Goal: Answer question/provide support

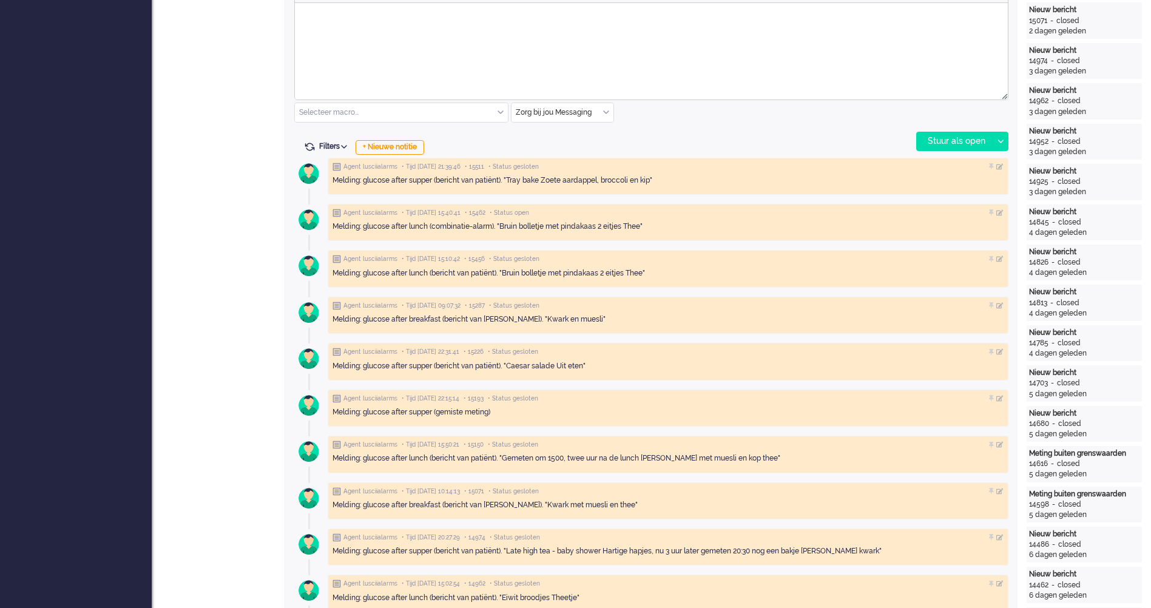
scroll to position [546, 0]
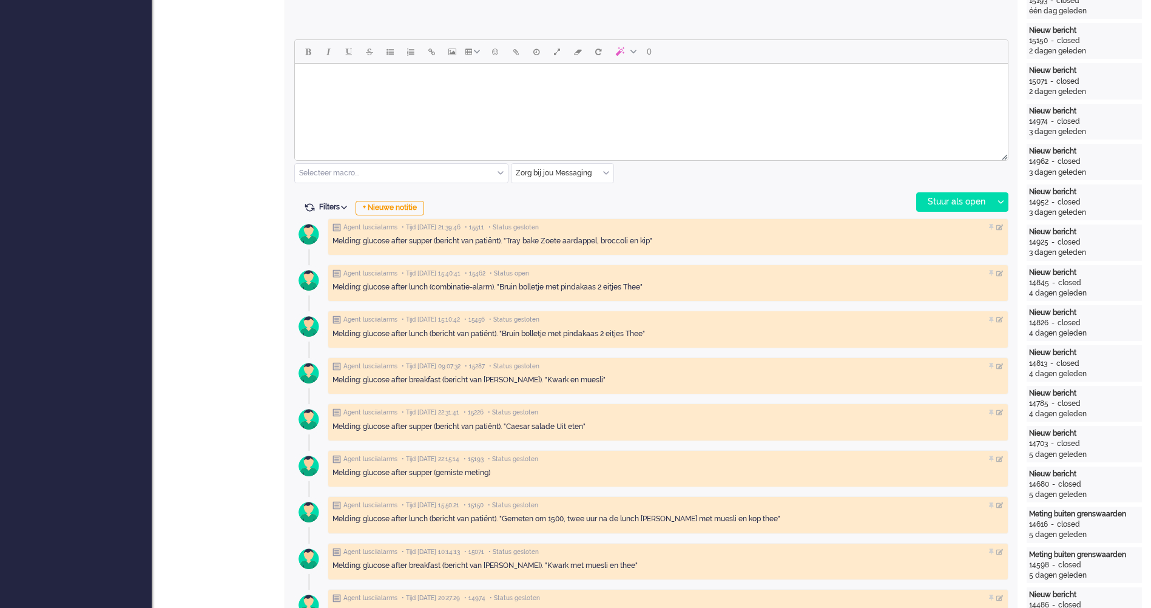
click at [433, 89] on body "Rich Text Area. Press ALT-0 for help." at bounding box center [651, 79] width 703 height 21
click at [442, 174] on input "text" at bounding box center [401, 173] width 213 height 19
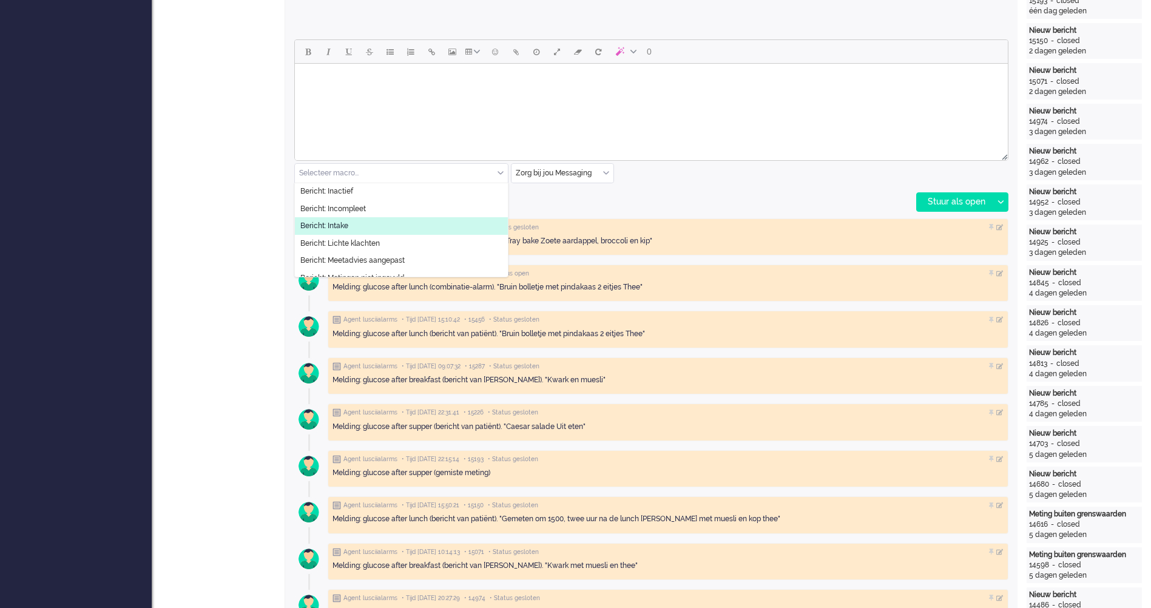
scroll to position [182, 0]
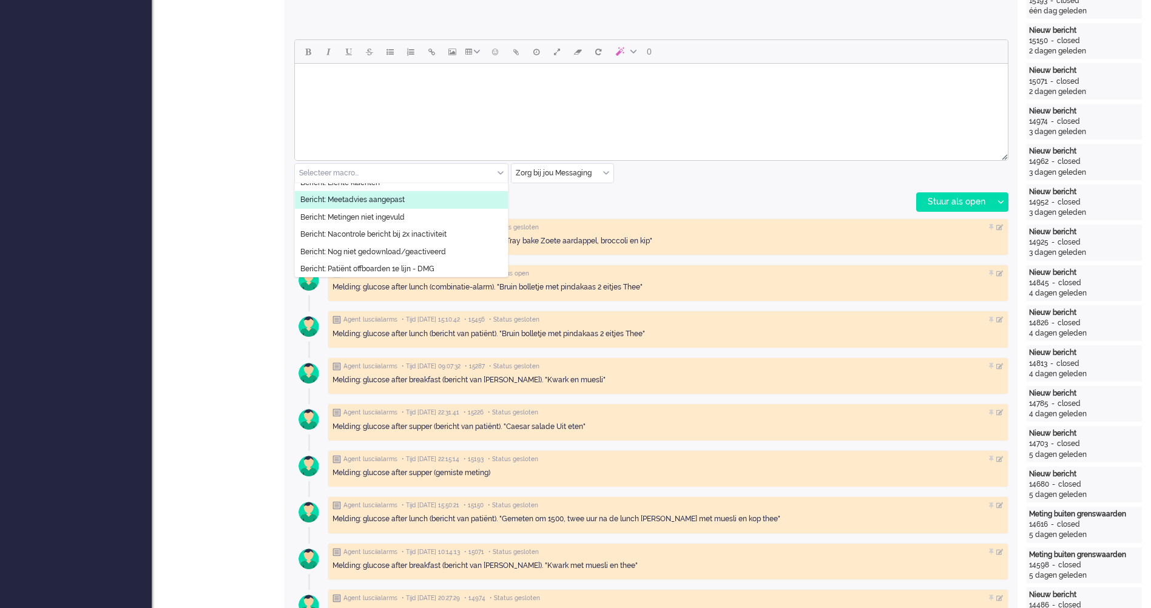
click at [434, 203] on li "Bericht: Meetadvies aangepast" at bounding box center [401, 200] width 213 height 18
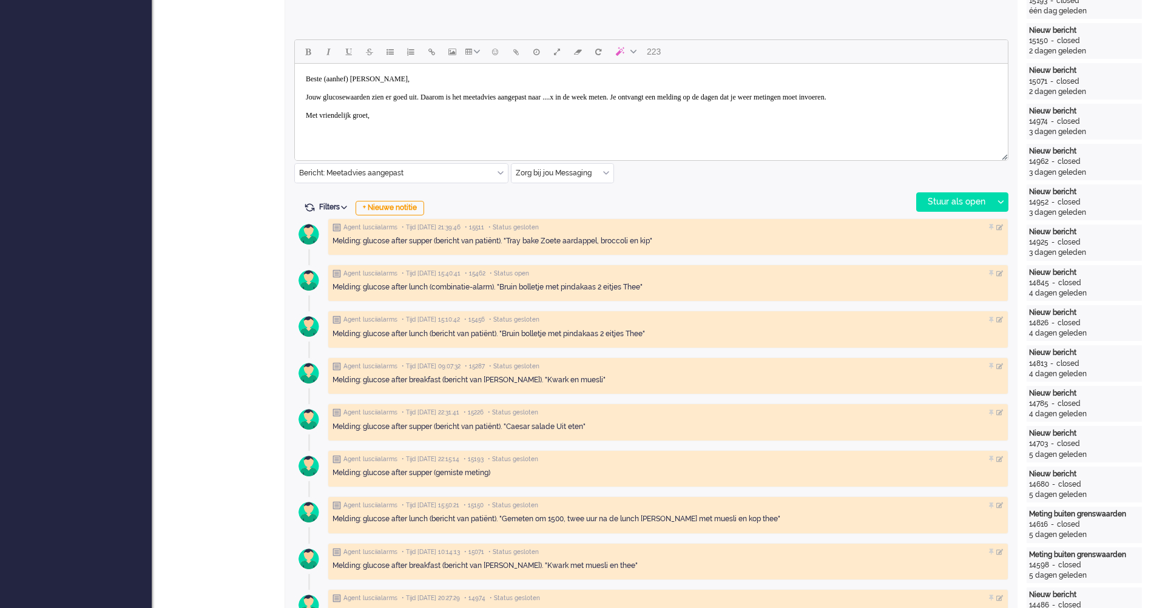
scroll to position [486, 0]
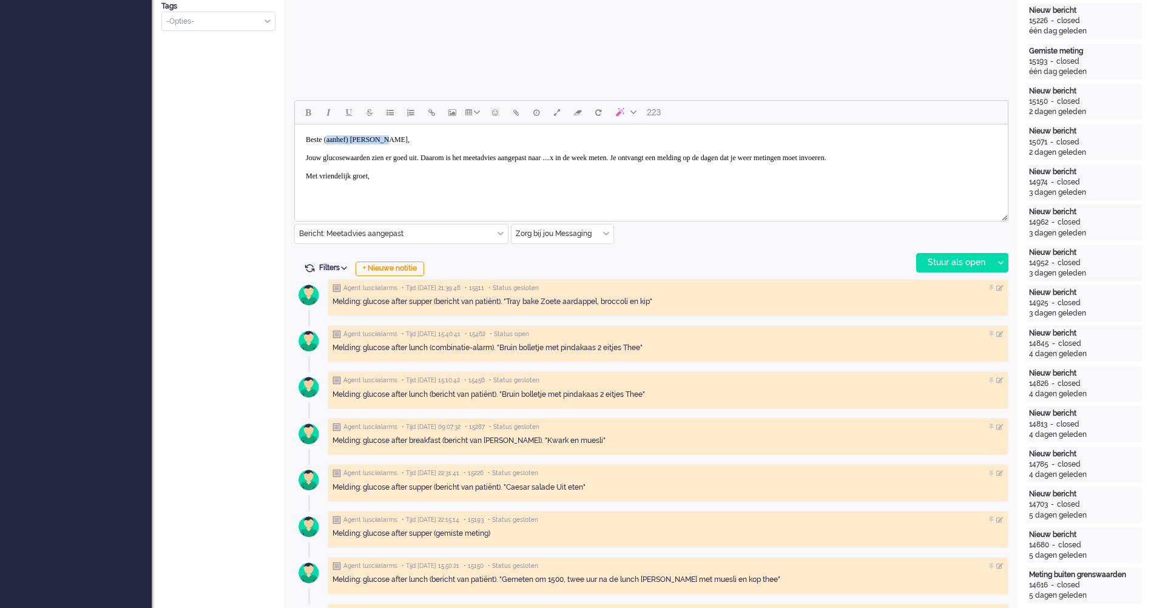
drag, startPoint x: 403, startPoint y: 143, endPoint x: 331, endPoint y: 139, distance: 71.7
click at [331, 139] on body "Beste (aanhef) [PERSON_NAME], Jouw glucosewaarden zien er goed uit. Daarom is h…" at bounding box center [651, 158] width 703 height 58
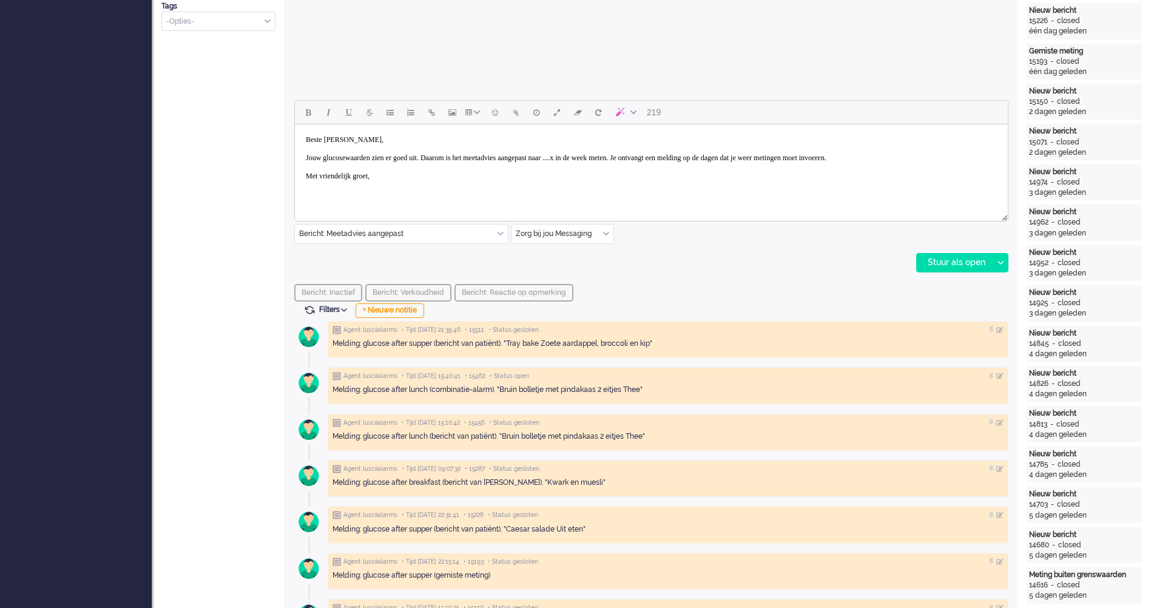
click at [447, 159] on body "Beste [PERSON_NAME], Jouw glucosewaarden zien er goed uit. Daarom is het meetad…" at bounding box center [651, 158] width 703 height 58
click at [473, 165] on body "Beste [PERSON_NAME], Jouw glucosewaarden zien er goed uit! Daarom is het meetad…" at bounding box center [651, 162] width 703 height 67
click at [561, 168] on body "Beste [PERSON_NAME], Jouw glucosewaarden zien er goed uit! Daarom is het meetad…" at bounding box center [651, 162] width 703 height 67
click at [590, 175] on body "Beste [PERSON_NAME], Jouw glucosewaarden zien er goed uit! Daarom is het meetad…" at bounding box center [651, 167] width 703 height 76
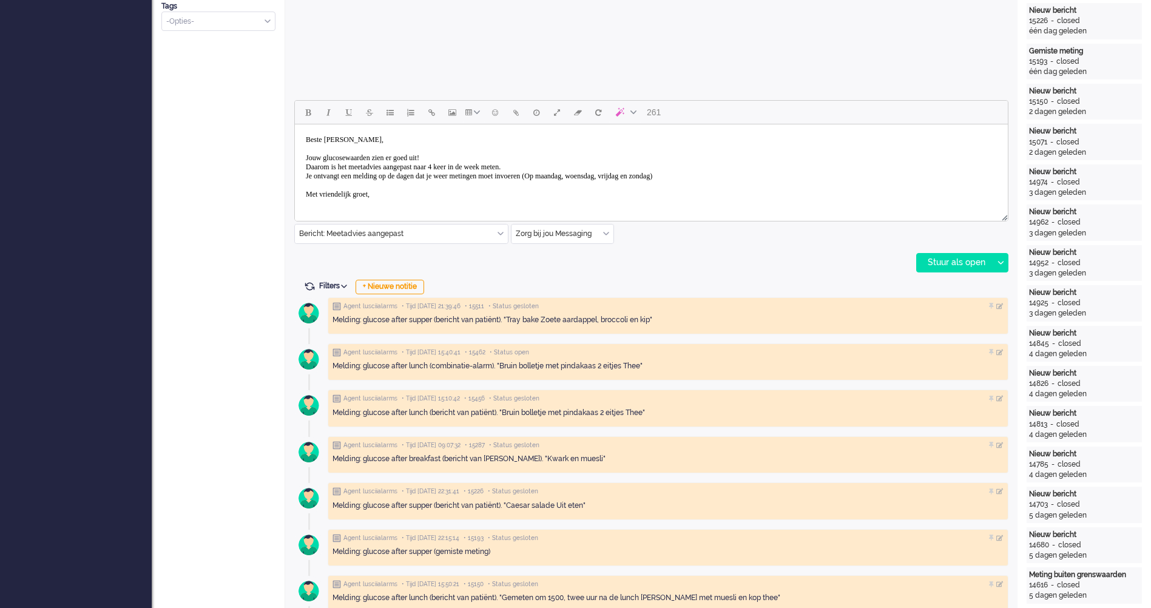
click at [531, 197] on body "Beste [PERSON_NAME], Jouw glucosewaarden zien er goed uit! Daarom is het meetad…" at bounding box center [651, 167] width 703 height 76
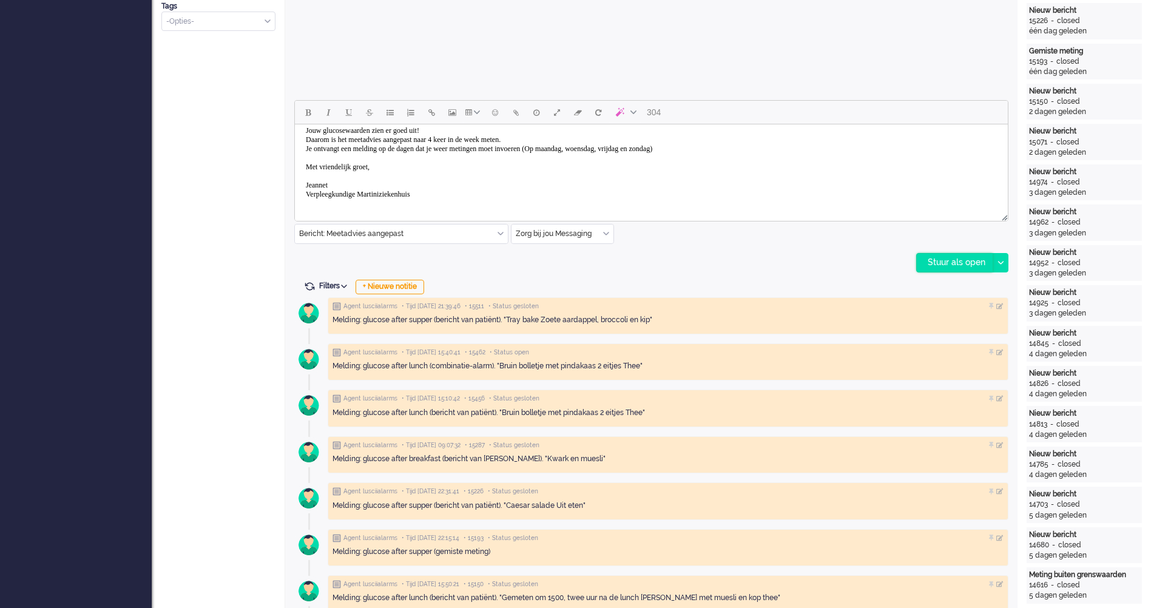
click at [941, 266] on div "Stuur als open" at bounding box center [955, 263] width 76 height 18
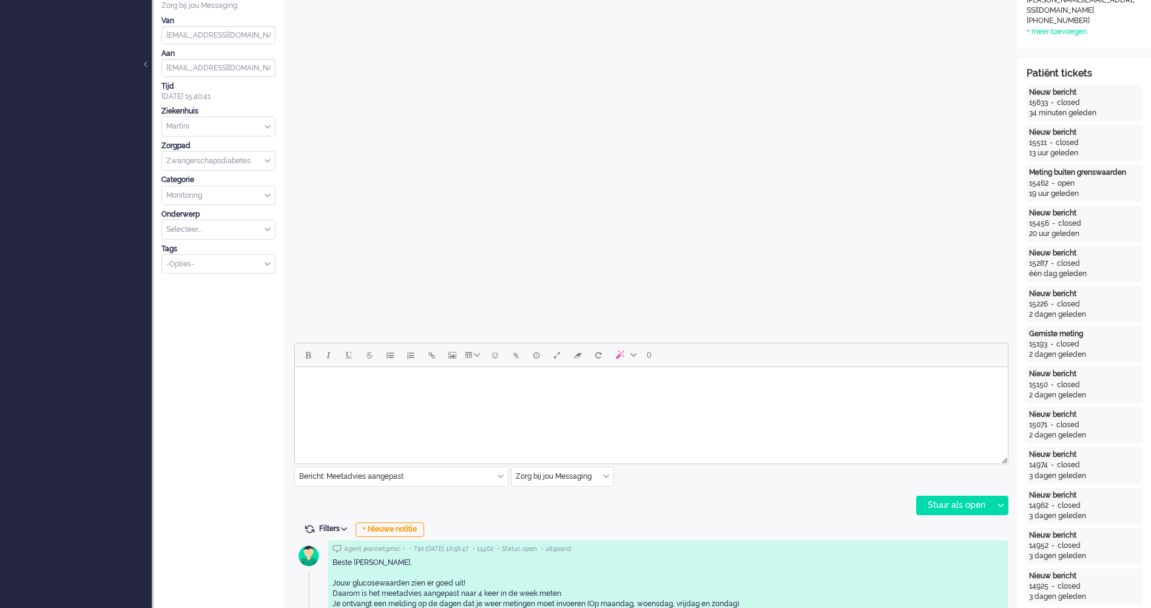
scroll to position [0, 0]
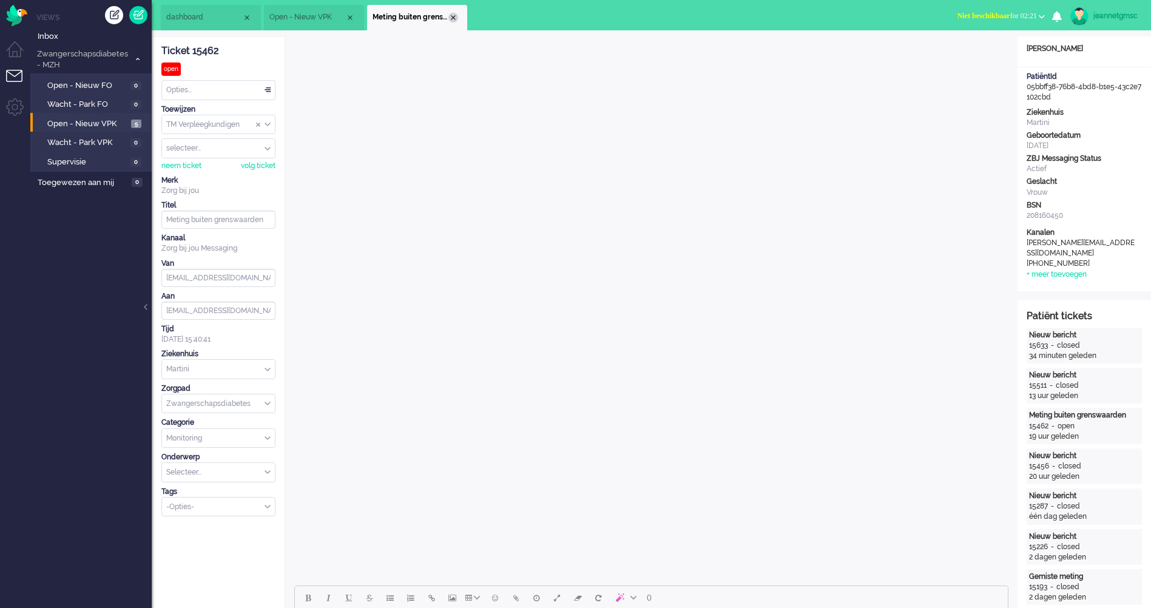
click at [456, 13] on div "Close tab" at bounding box center [454, 18] width 10 height 10
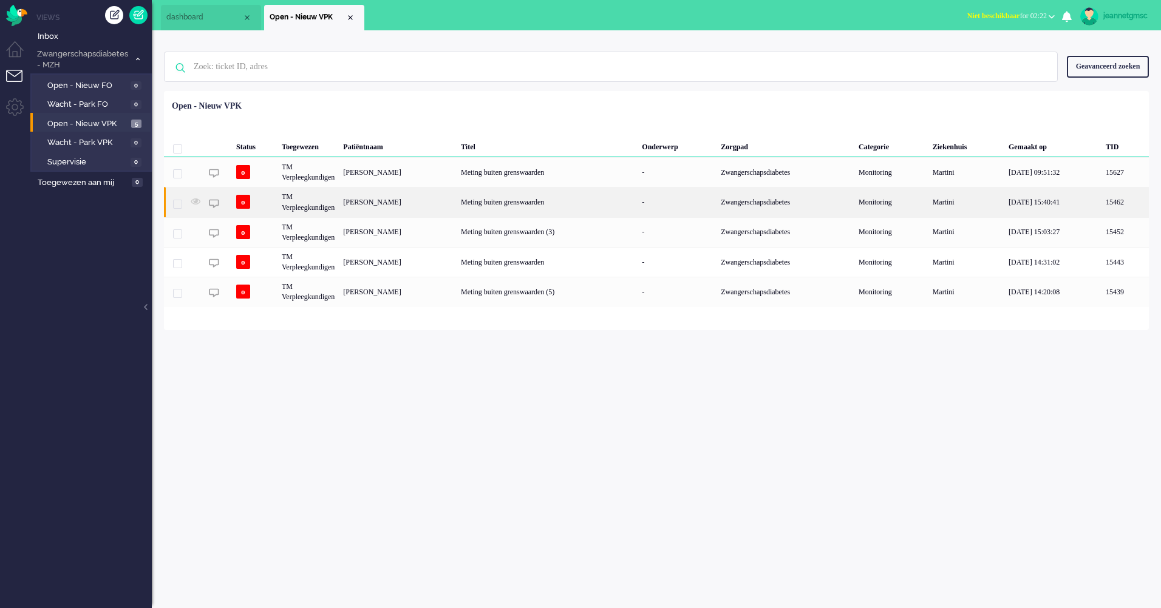
click at [423, 201] on div "[PERSON_NAME]" at bounding box center [398, 202] width 118 height 30
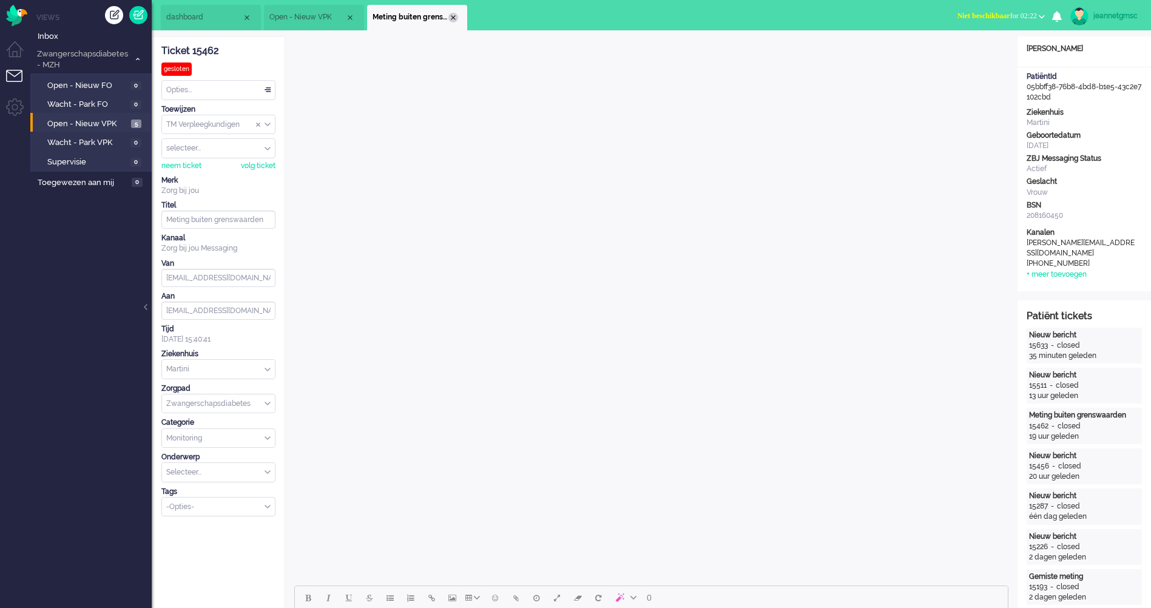
click at [452, 15] on div "Close tab" at bounding box center [454, 18] width 10 height 10
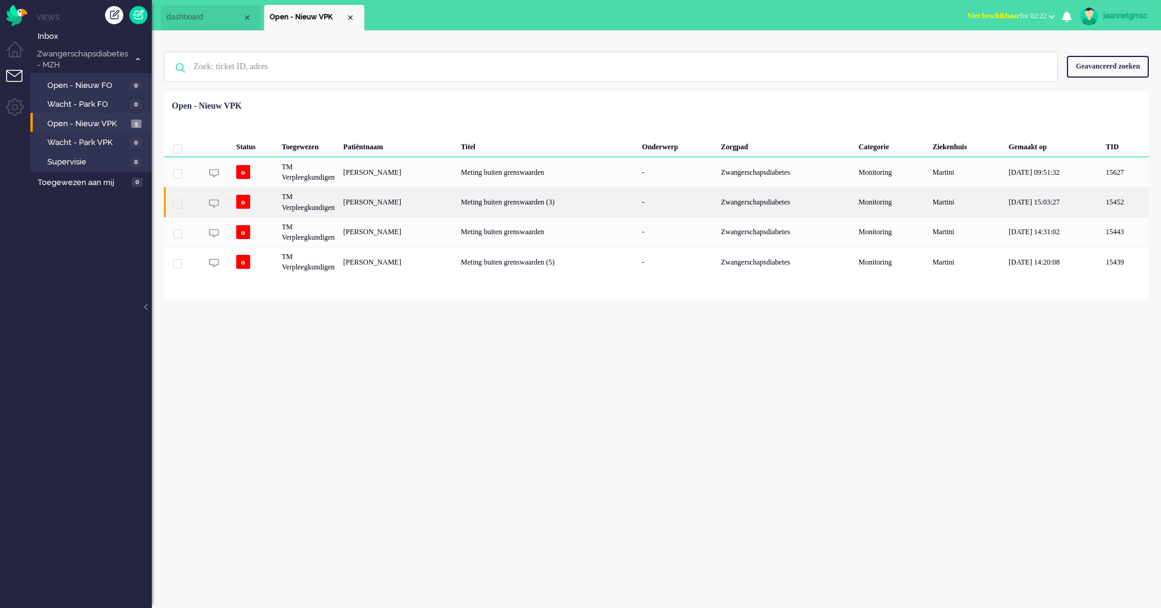
click at [434, 197] on div "[PERSON_NAME]" at bounding box center [398, 202] width 118 height 30
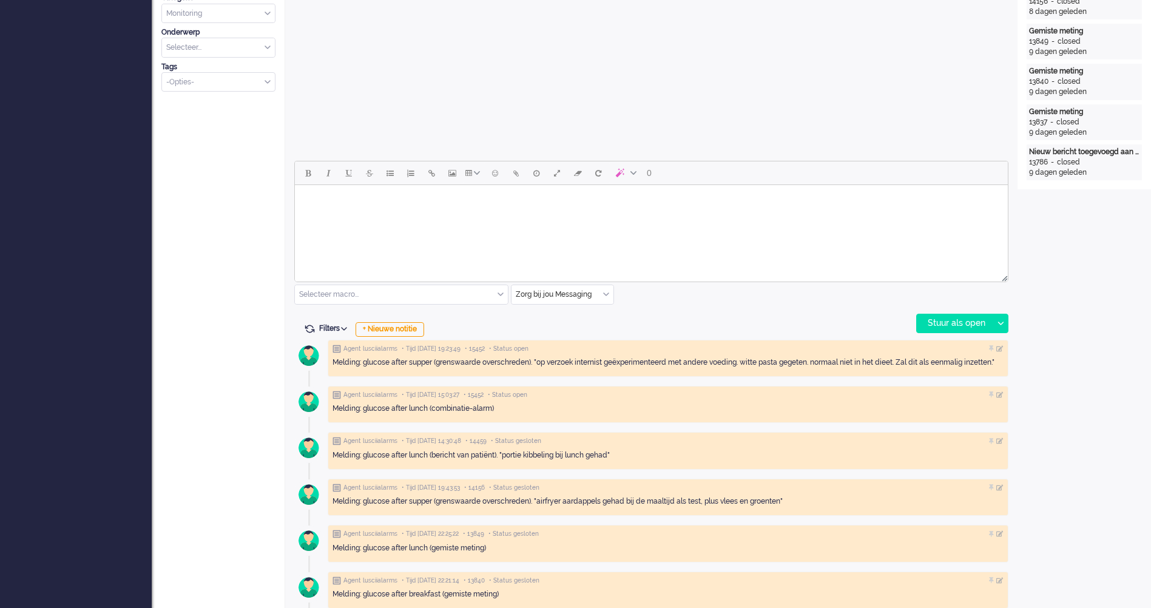
scroll to position [486, 0]
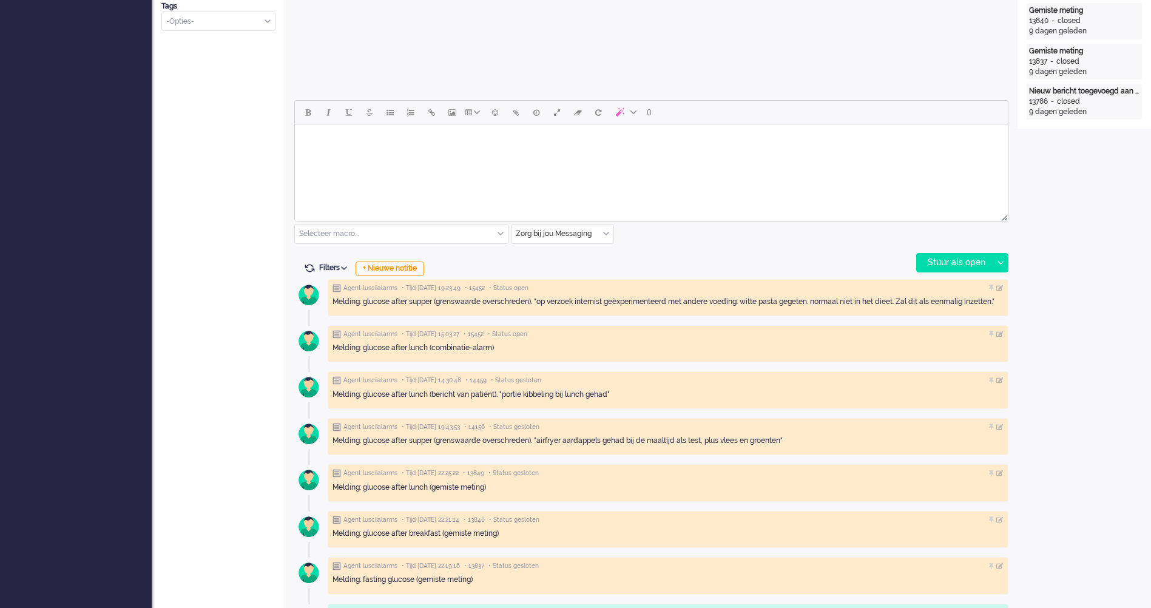
click at [598, 155] on html at bounding box center [651, 139] width 713 height 31
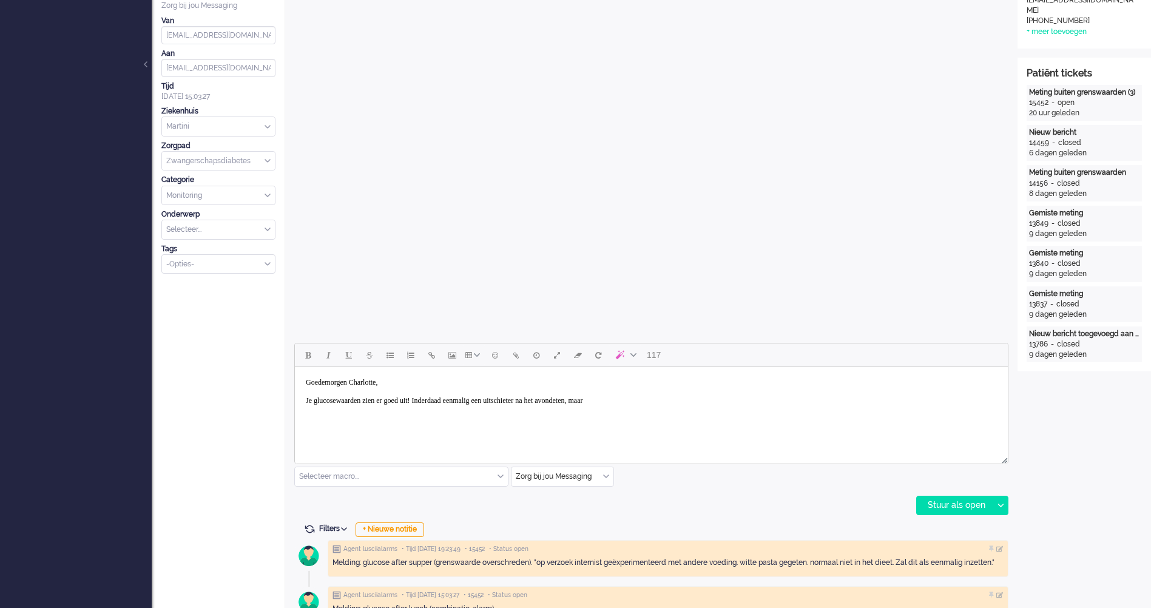
scroll to position [364, 0]
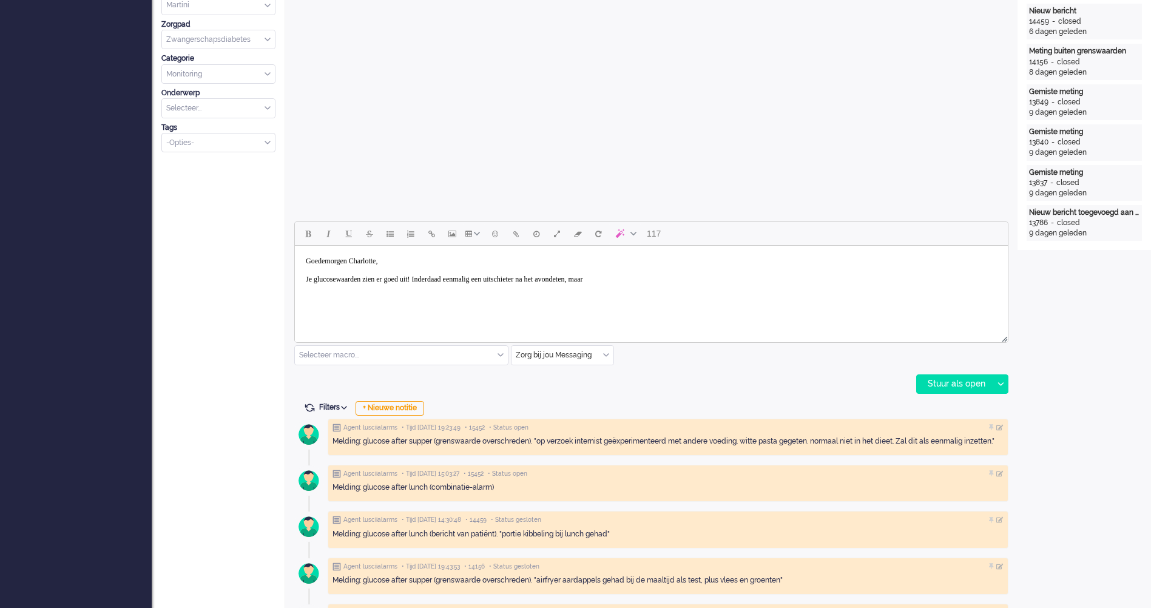
click at [696, 293] on html "Goedemorgen [PERSON_NAME], Je glucosewaarden zien er goed uit! Inderdaad eenmal…" at bounding box center [651, 270] width 713 height 49
click at [738, 282] on body "Goedemorgen [PERSON_NAME], Je glucosewaarden zien er goed uit! Inderdaad eenmal…" at bounding box center [651, 275] width 703 height 49
click at [818, 286] on body "Goedemorgen [PERSON_NAME], Je glucosewaarden zien er goed uit! Inderdaad eenmal…" at bounding box center [651, 275] width 703 height 49
click at [815, 278] on body "Goedemorgen [PERSON_NAME], Je glucosewaarden zien er goed uit! Inderdaad eenmal…" at bounding box center [651, 275] width 703 height 49
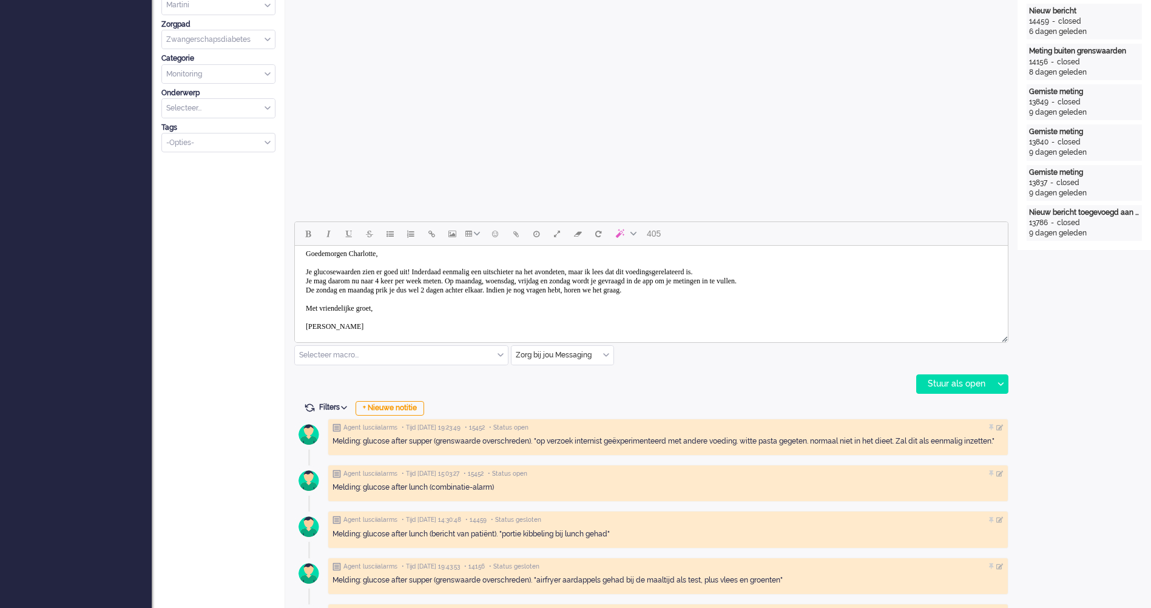
scroll to position [24, 0]
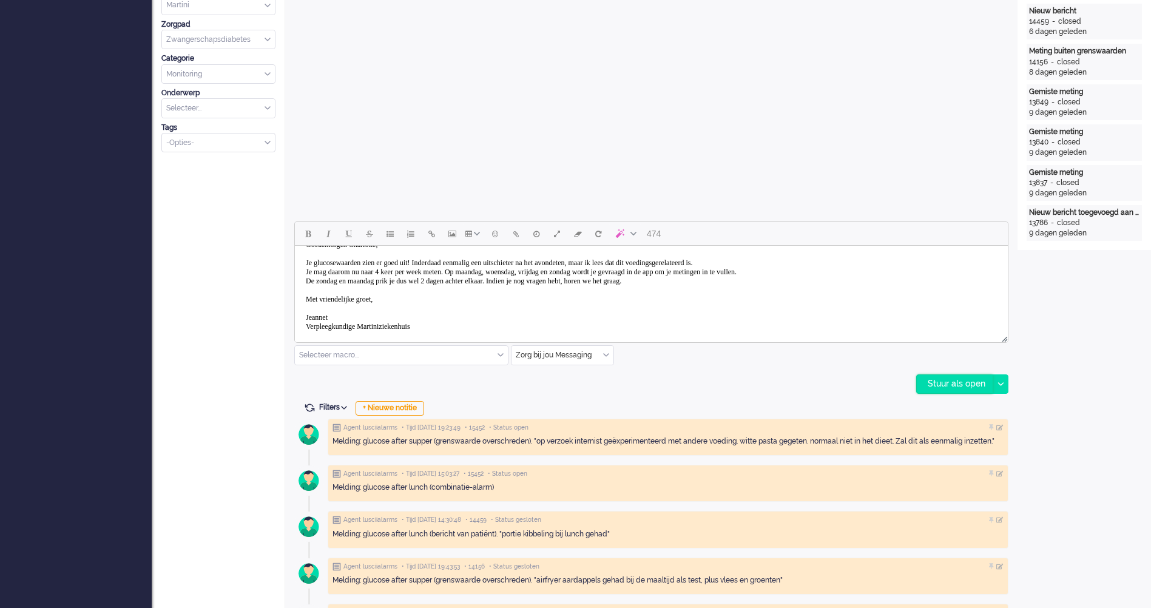
click at [972, 387] on div "Stuur als open" at bounding box center [955, 384] width 76 height 18
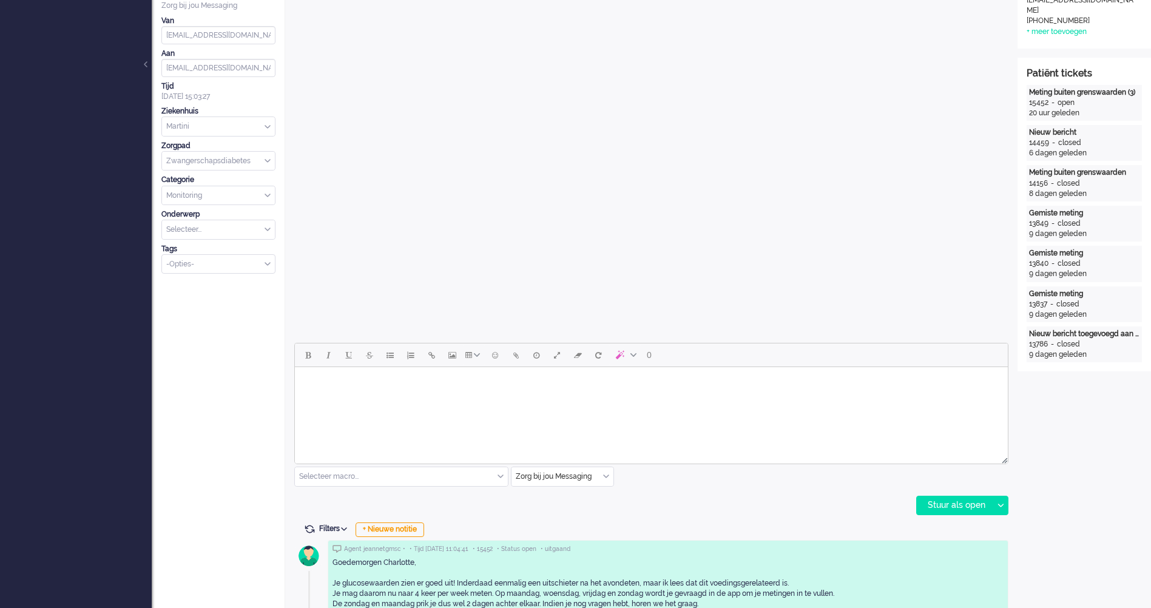
scroll to position [0, 0]
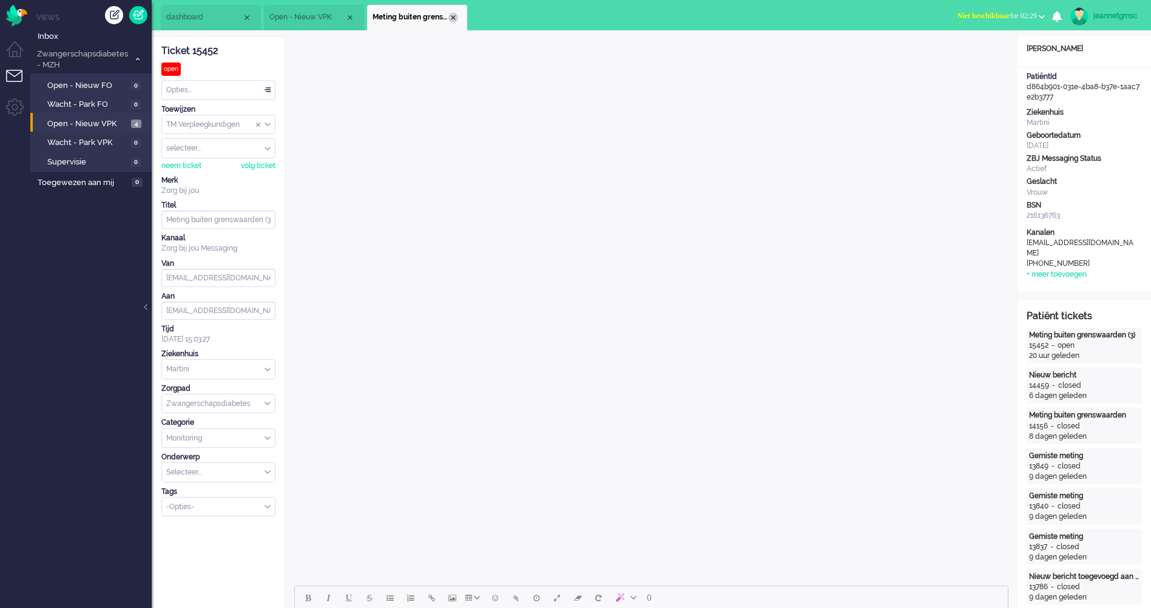
click at [455, 18] on div "Close tab" at bounding box center [454, 18] width 10 height 10
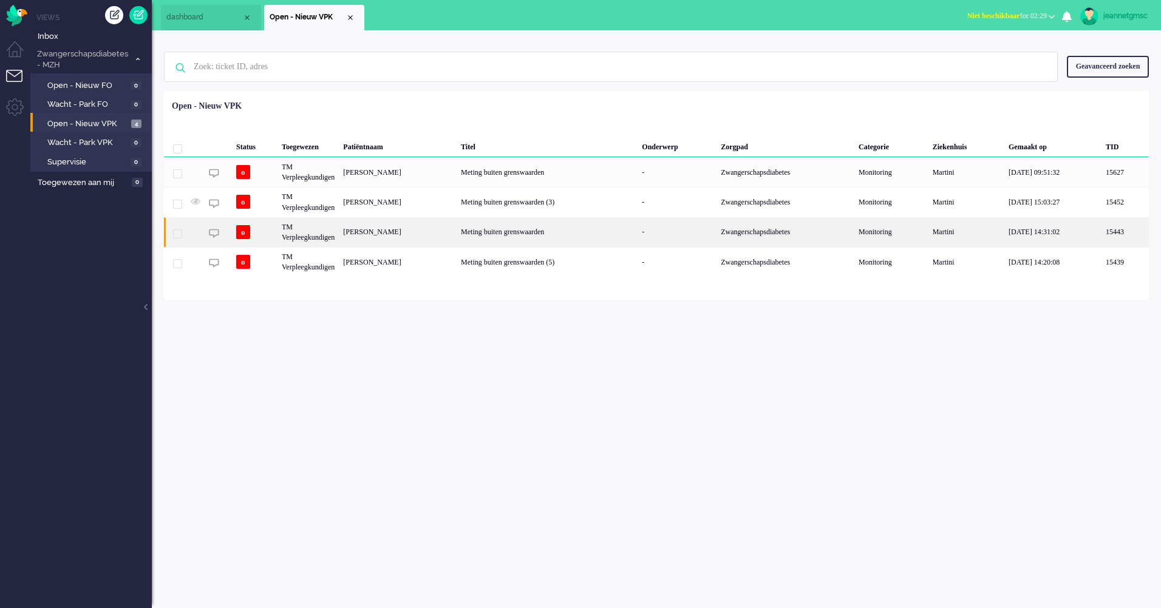
click at [447, 231] on div "[PERSON_NAME]" at bounding box center [398, 232] width 118 height 30
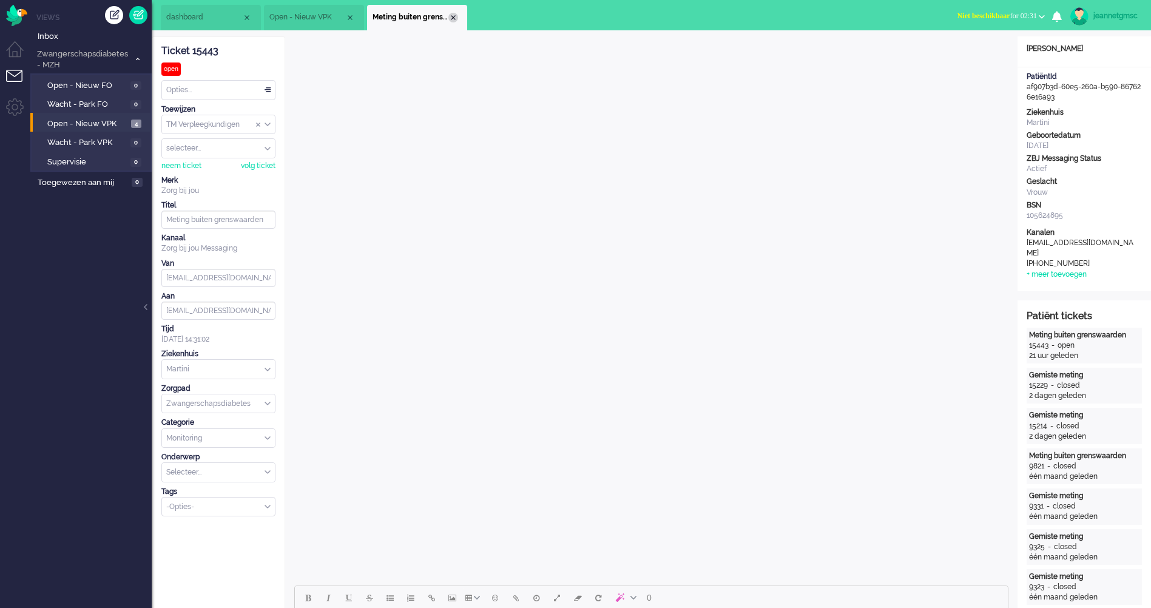
click at [452, 17] on div "Close tab" at bounding box center [454, 18] width 10 height 10
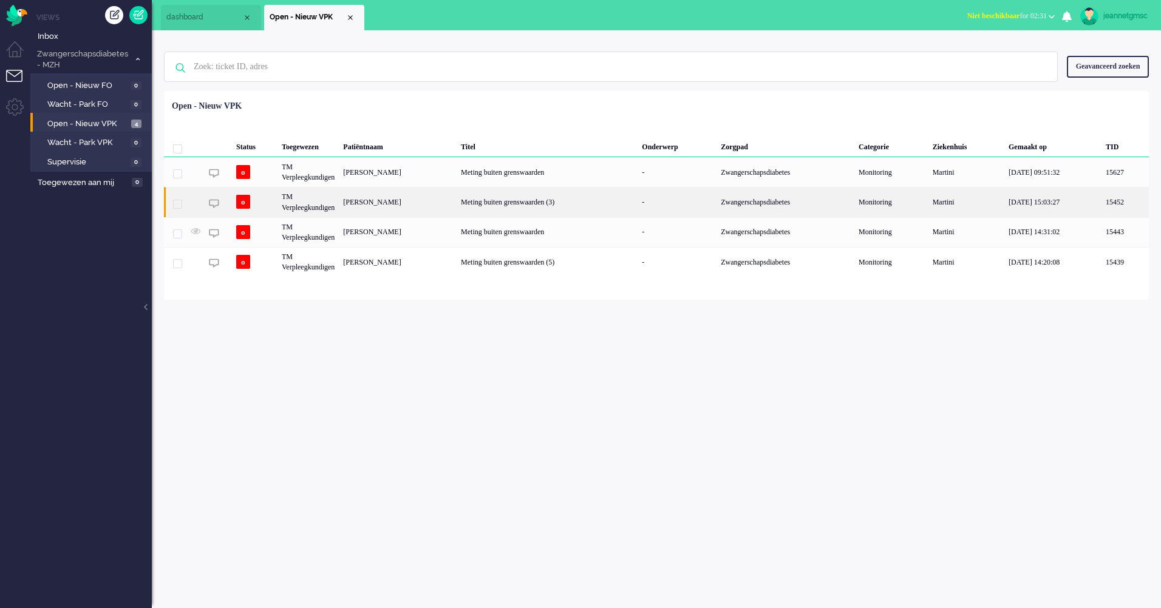
click at [456, 206] on div "[PERSON_NAME]" at bounding box center [398, 202] width 118 height 30
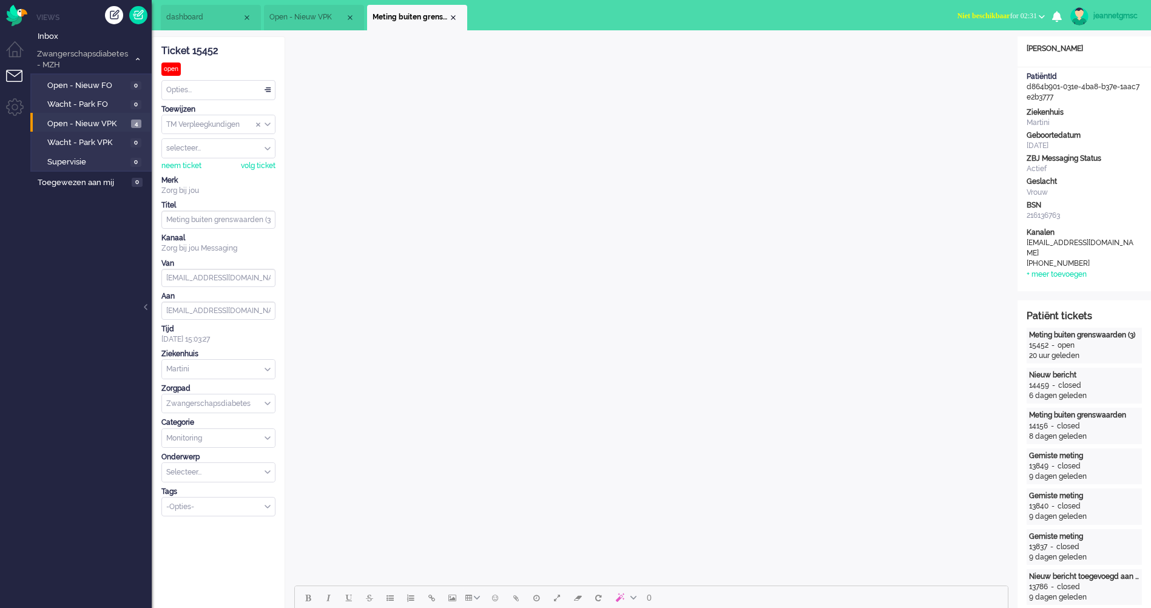
click at [452, 11] on li "Meting buiten grenswaarden (3)" at bounding box center [417, 17] width 100 height 25
click at [452, 12] on li "Meting buiten grenswaarden (3)" at bounding box center [417, 17] width 100 height 25
click at [450, 18] on div "Close tab" at bounding box center [454, 18] width 10 height 10
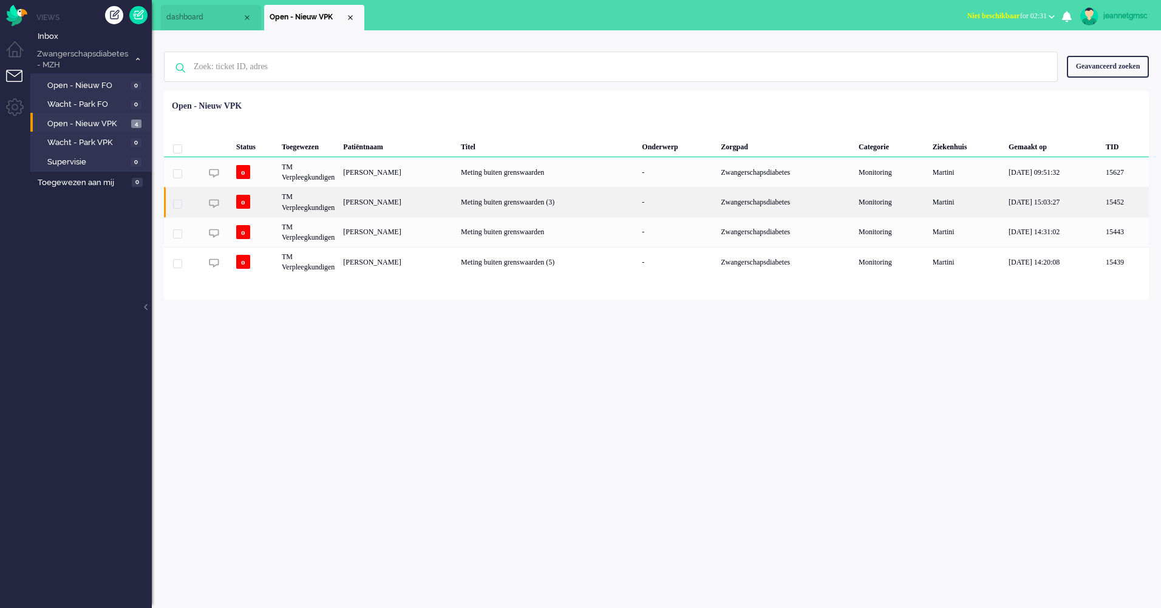
click at [456, 212] on div "[PERSON_NAME]" at bounding box center [398, 202] width 118 height 30
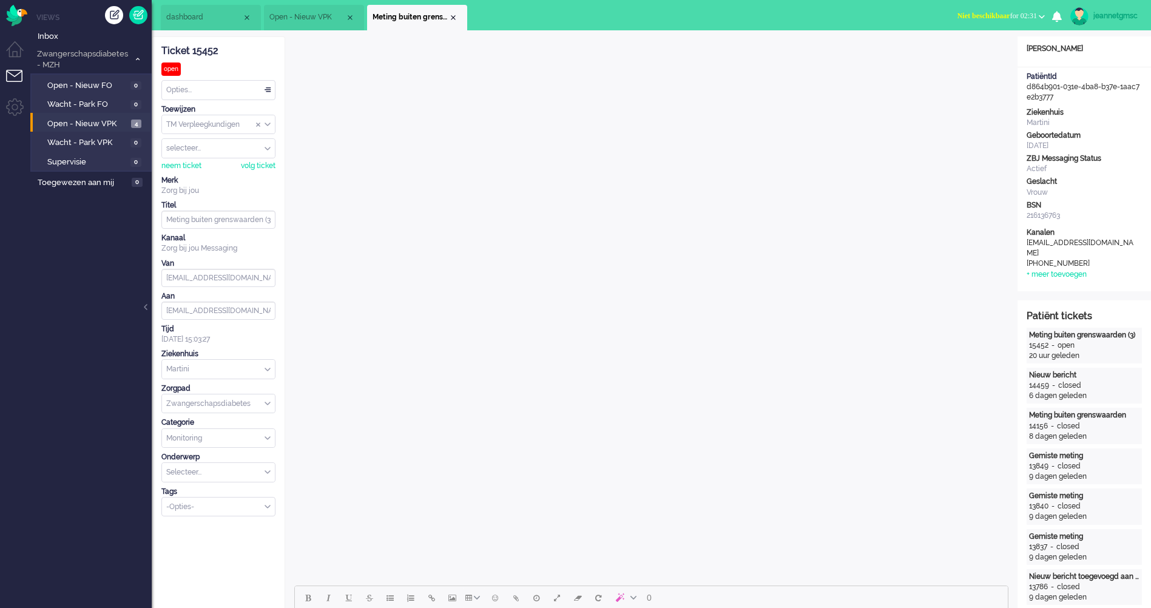
click at [212, 90] on div "Opties..." at bounding box center [218, 90] width 113 height 19
click at [206, 174] on li "Opgelost" at bounding box center [218, 177] width 113 height 18
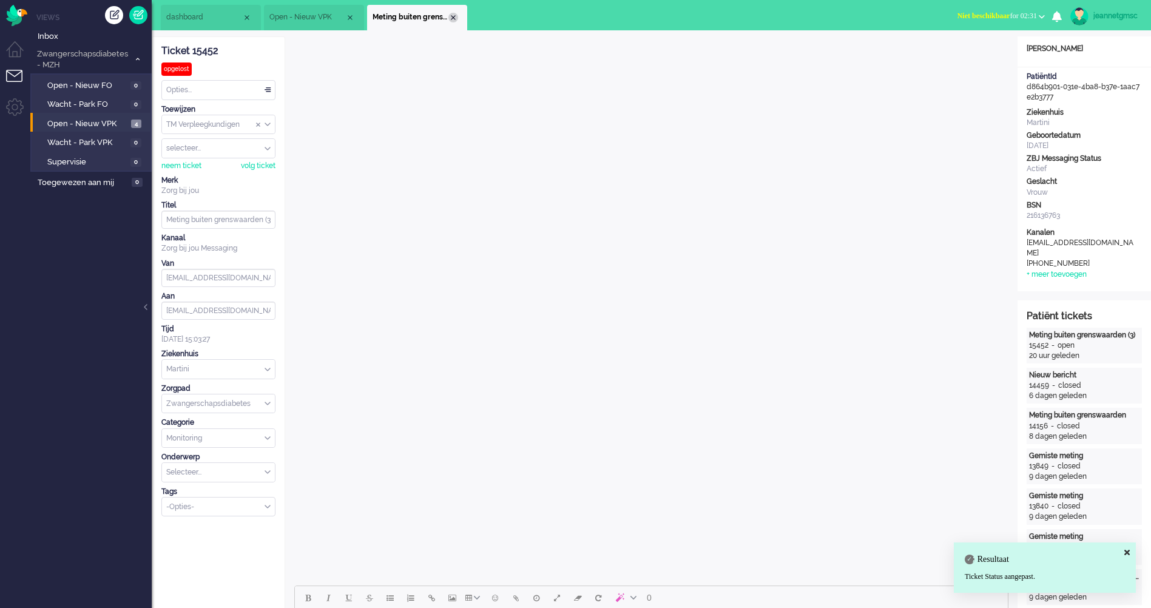
click at [455, 20] on div "Close tab" at bounding box center [454, 18] width 10 height 10
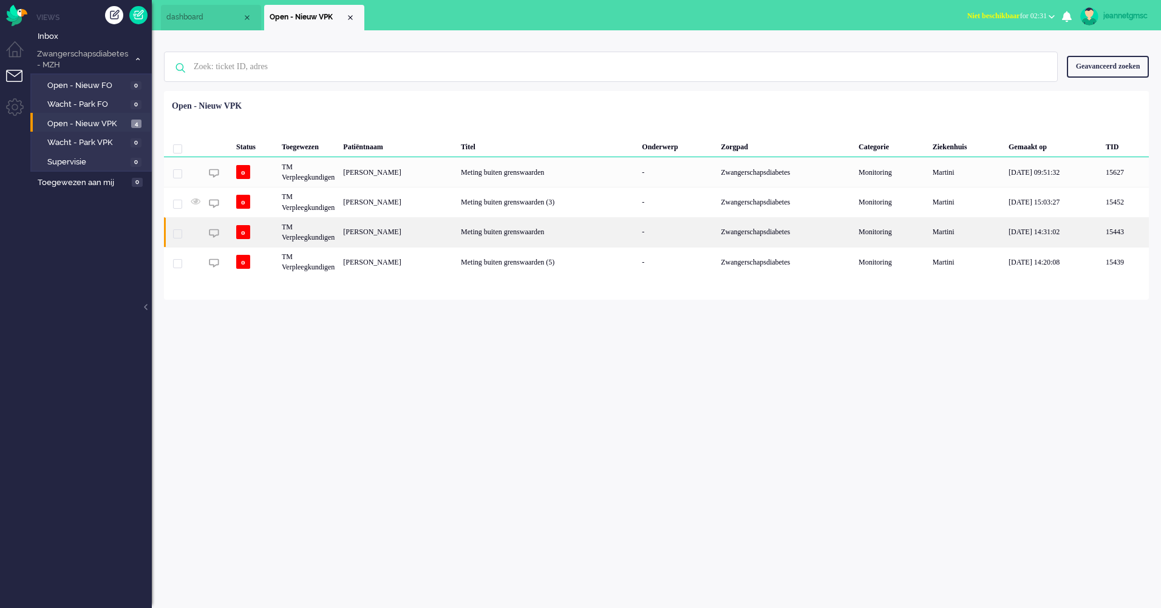
click at [455, 239] on div "[PERSON_NAME]" at bounding box center [398, 232] width 118 height 30
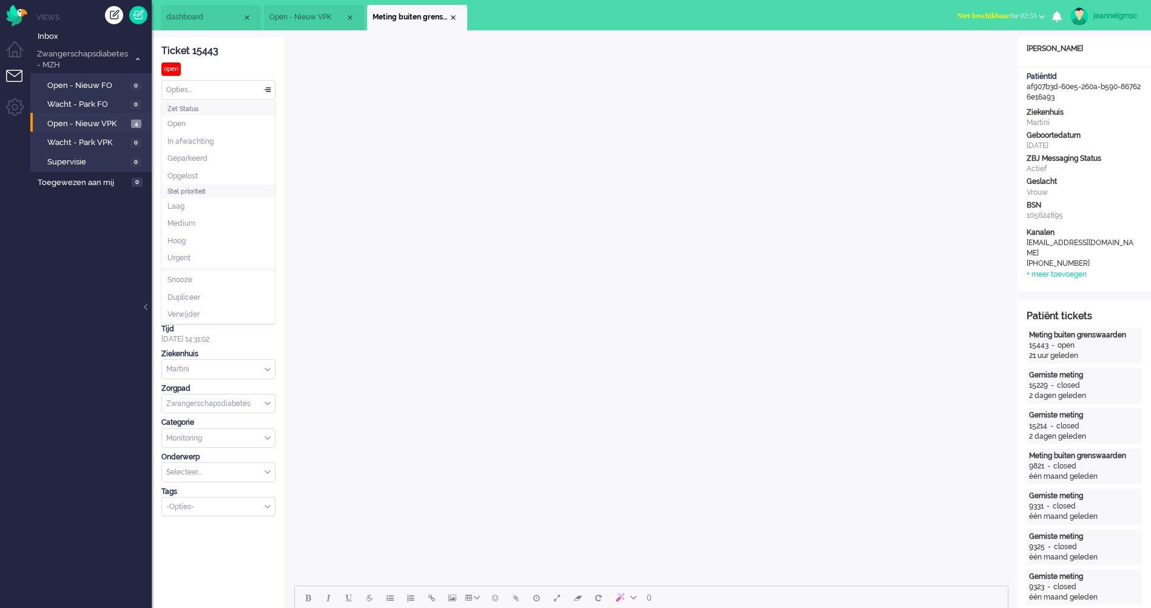
click at [264, 90] on div "Opties..." at bounding box center [218, 90] width 113 height 19
click at [214, 170] on li "Opgelost" at bounding box center [218, 177] width 113 height 18
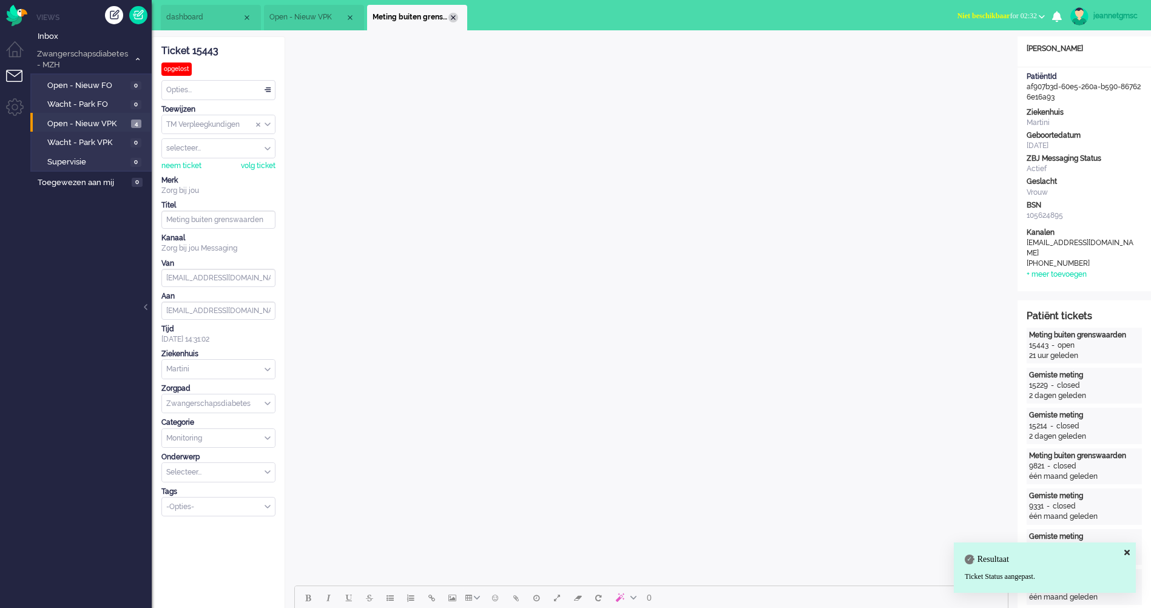
click at [455, 16] on div "Close tab" at bounding box center [454, 18] width 10 height 10
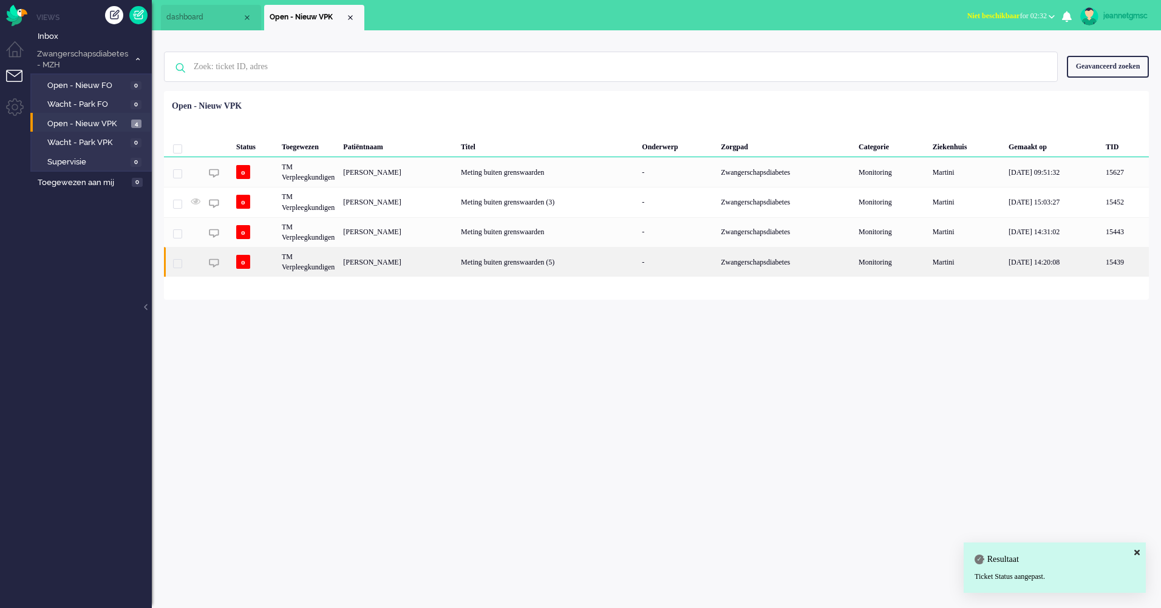
click at [453, 265] on div "[PERSON_NAME]" at bounding box center [398, 262] width 118 height 30
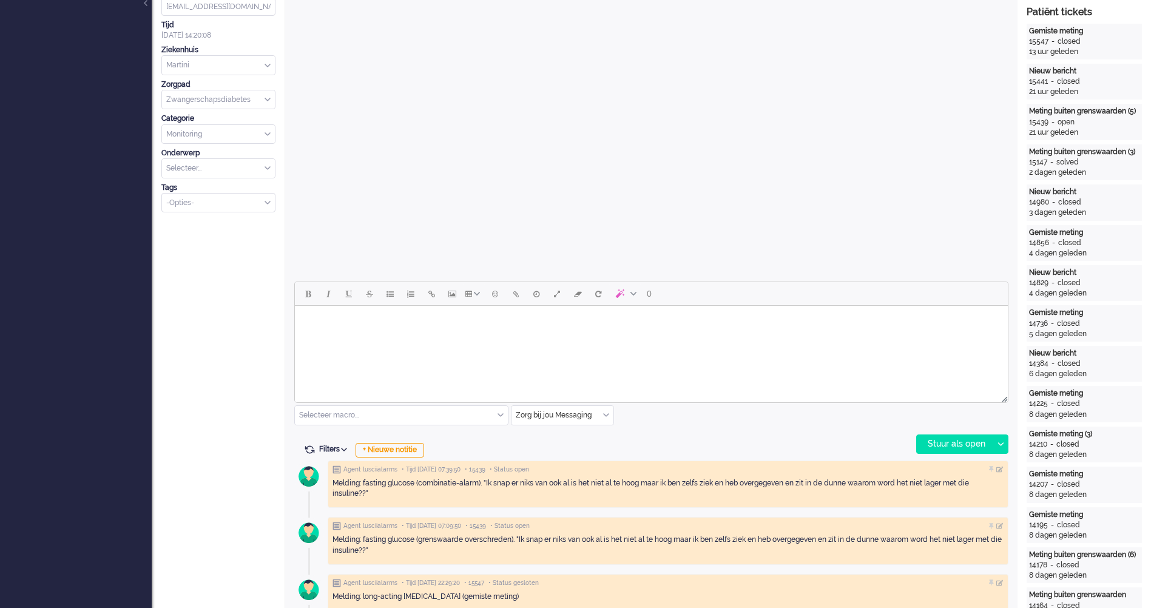
scroll to position [309, 0]
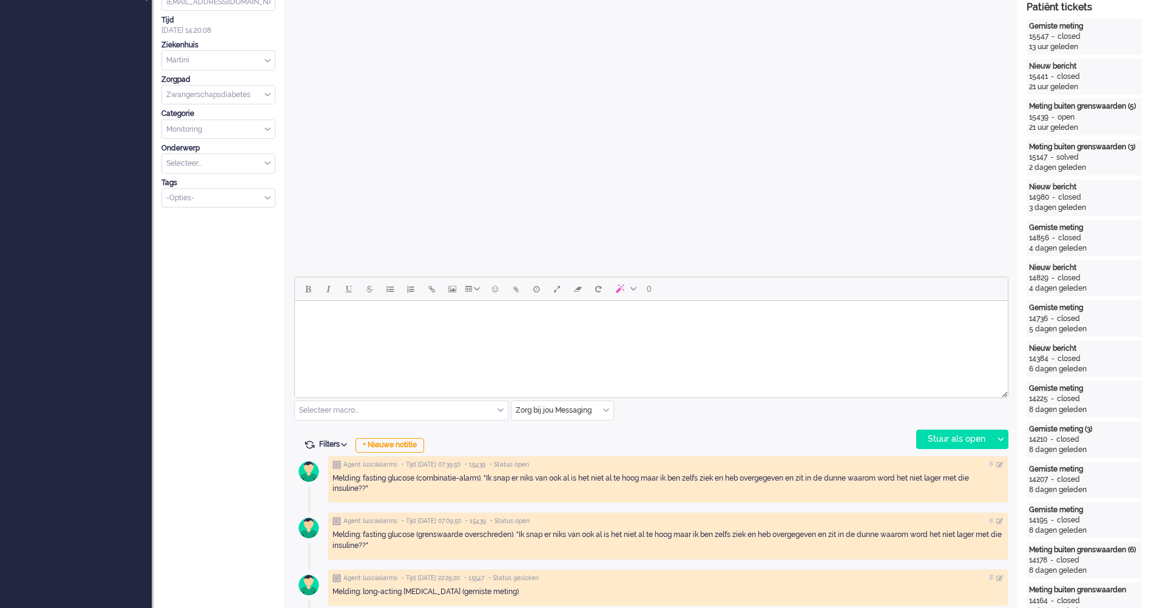
click at [371, 316] on body "Rich Text Area. Press ALT-0 for help." at bounding box center [651, 316] width 703 height 21
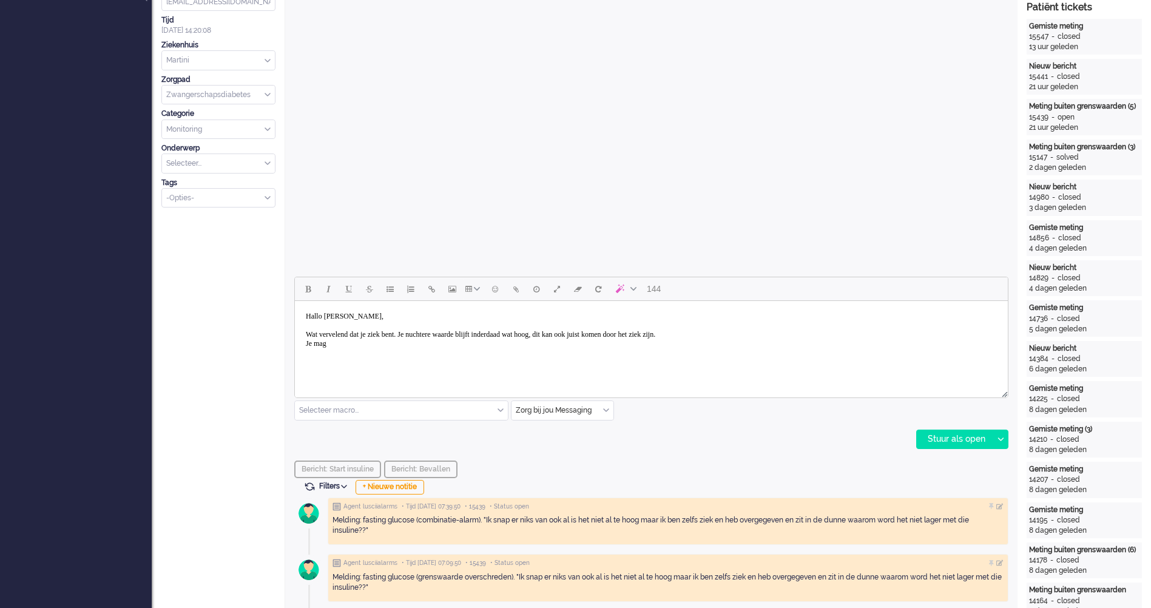
click at [744, 333] on body "Hallo [PERSON_NAME], Wat vervelend dat je ziek bent. Je nuchtere waarde blijft …" at bounding box center [651, 330] width 703 height 49
click at [748, 331] on body "Hallo [PERSON_NAME], Wat vervelend dat je ziek bent. Je nuchtere waarde blijft …" at bounding box center [651, 330] width 703 height 49
click at [745, 332] on body "Hallo [PERSON_NAME], Wat vervelend dat je ziek bent. Je nuchtere waarde blijft …" at bounding box center [651, 330] width 703 height 49
click at [529, 353] on body "Hallo [PERSON_NAME], Wat vervelend dat je ziek bent. Je nuchtere waarde blijft …" at bounding box center [651, 330] width 703 height 49
click at [603, 347] on body "Hallo [PERSON_NAME], Wat vervelend dat je ziek bent. Je nuchtere waarde blijft …" at bounding box center [651, 330] width 703 height 49
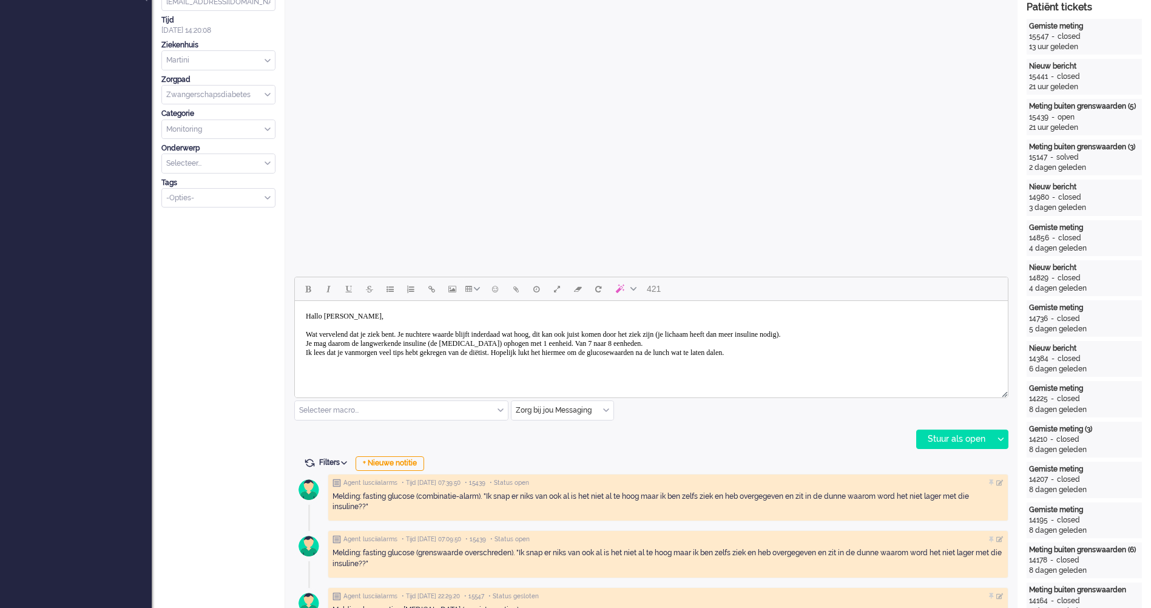
click at [856, 353] on body "Hallo [PERSON_NAME], Wat vervelend dat je ziek bent. Je nuchtere waarde blijft …" at bounding box center [651, 335] width 703 height 58
click at [927, 328] on body "Hallo [PERSON_NAME], Wat vervelend dat je ziek bent. Je nuchtere waarde blijft …" at bounding box center [651, 339] width 703 height 67
click at [921, 335] on body "Hallo [PERSON_NAME], Wat vervelend dat je ziek bent. Je nuchtere waarde blijft …" at bounding box center [651, 339] width 703 height 67
click at [870, 358] on body "Hallo [PERSON_NAME], Wat vervelend dat je ziek bent. Je nuchtere waarde blijft …" at bounding box center [651, 339] width 703 height 67
click at [843, 354] on body "Hallo [PERSON_NAME], Wat vervelend dat je ziek bent. Je nuchtere waarde blijft …" at bounding box center [651, 339] width 703 height 67
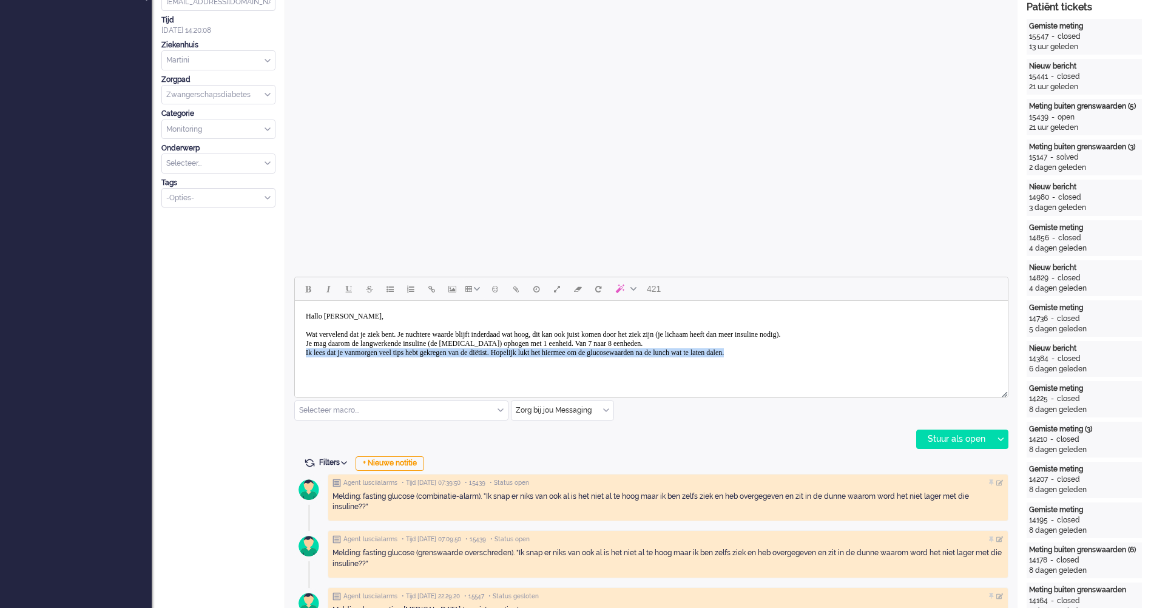
drag, startPoint x: 843, startPoint y: 354, endPoint x: 557, endPoint y: 654, distance: 414.7
click at [295, 353] on html "Hallo [PERSON_NAME], Wat vervelend dat je ziek bent. Je nuchtere waarde blijft …" at bounding box center [651, 339] width 713 height 76
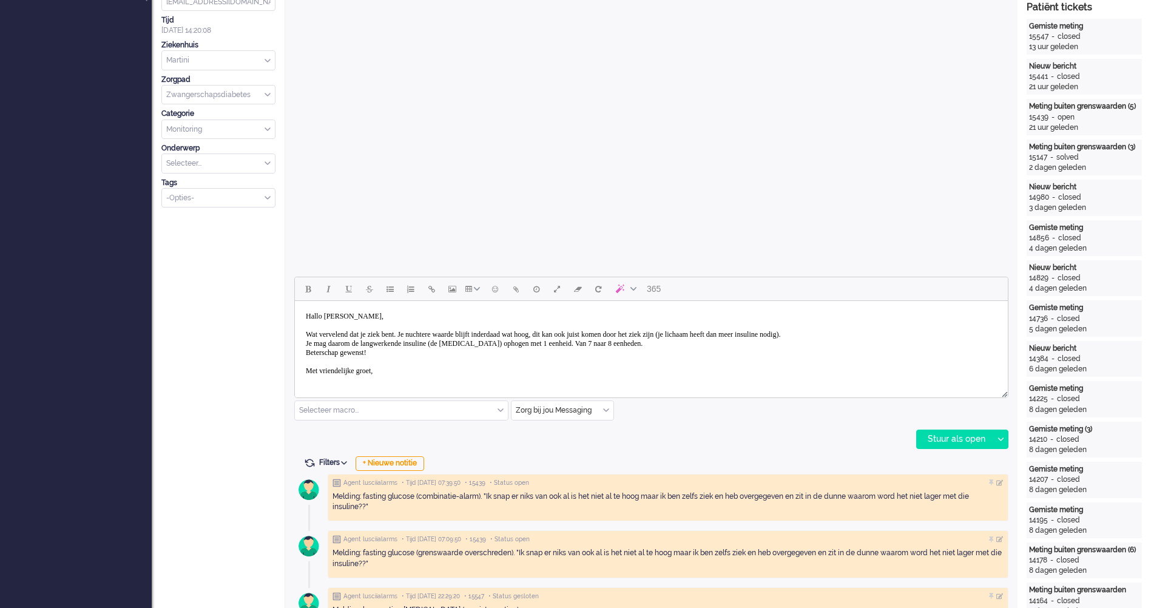
scroll to position [248, 0]
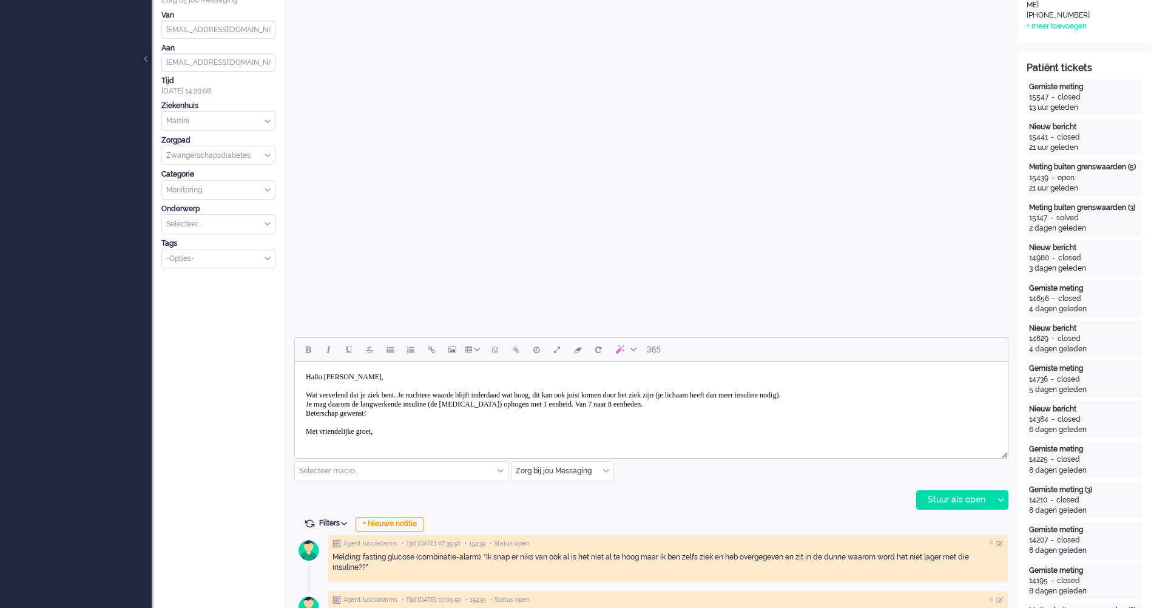
click at [457, 412] on body "Hallo [PERSON_NAME], Wat vervelend dat je ziek bent. Je nuchtere waarde blijft …" at bounding box center [651, 423] width 703 height 112
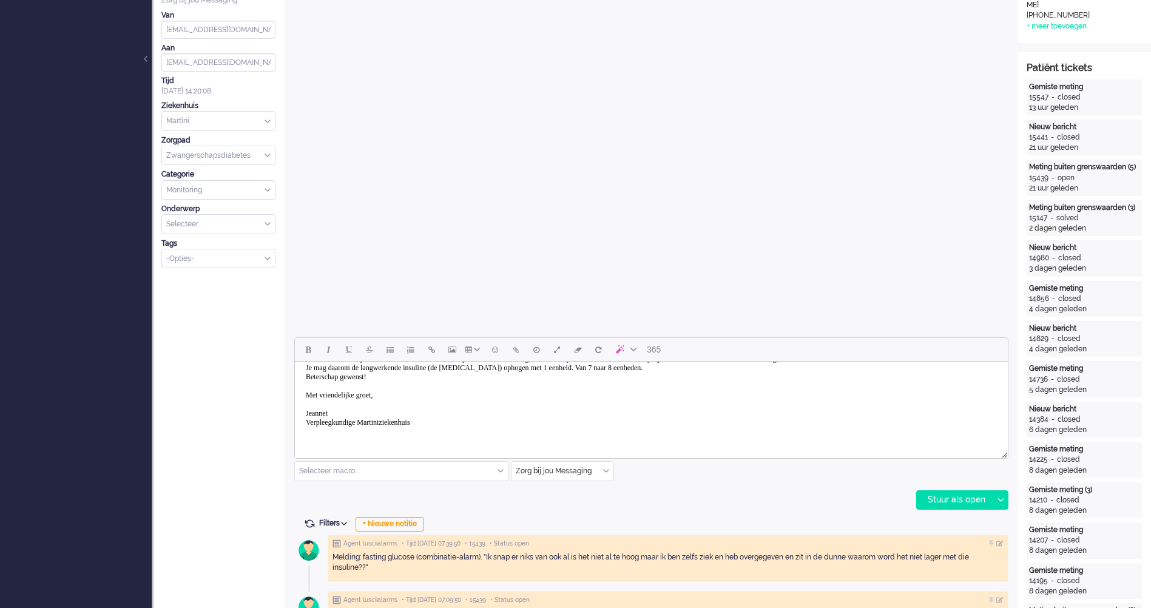
click at [457, 412] on body "Hallo [PERSON_NAME], Wat vervelend dat je ziek bent. Je nuchtere waarde blijft …" at bounding box center [651, 386] width 703 height 112
click at [943, 495] on div "Stuur als open" at bounding box center [955, 500] width 76 height 18
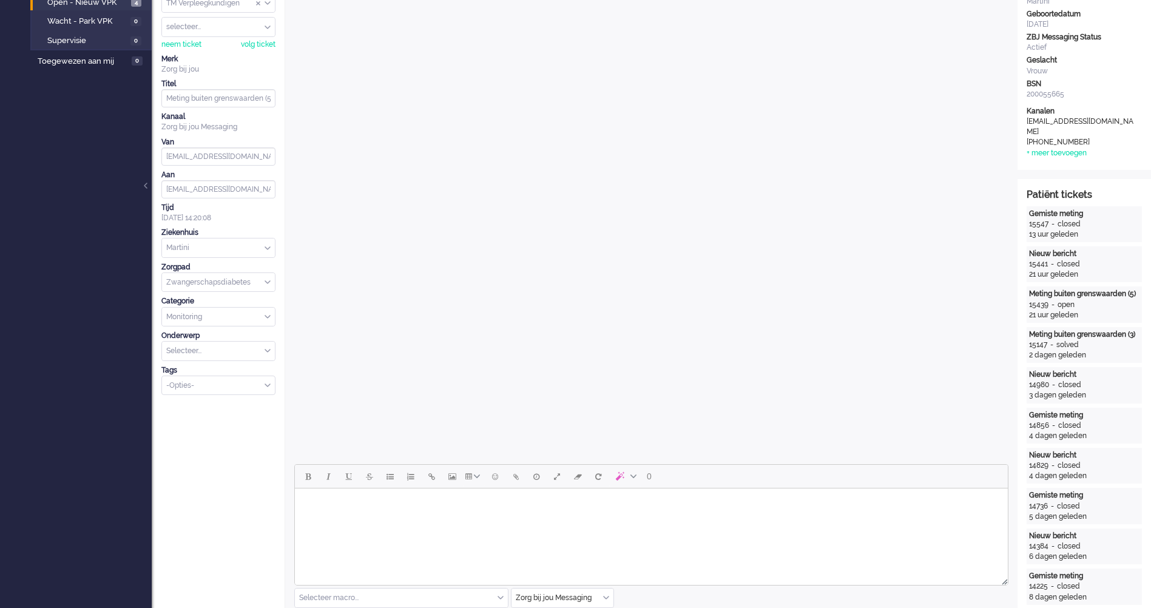
scroll to position [0, 0]
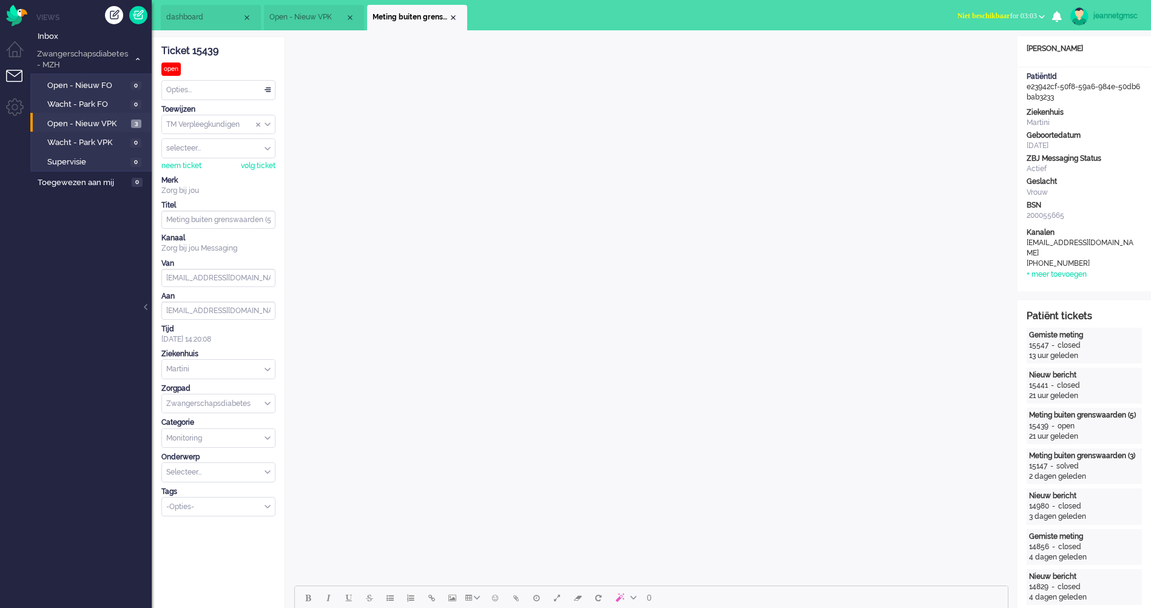
click at [455, 22] on li "Meting buiten grenswaarden (5)" at bounding box center [417, 17] width 100 height 25
click at [454, 19] on div "Close tab" at bounding box center [454, 18] width 10 height 10
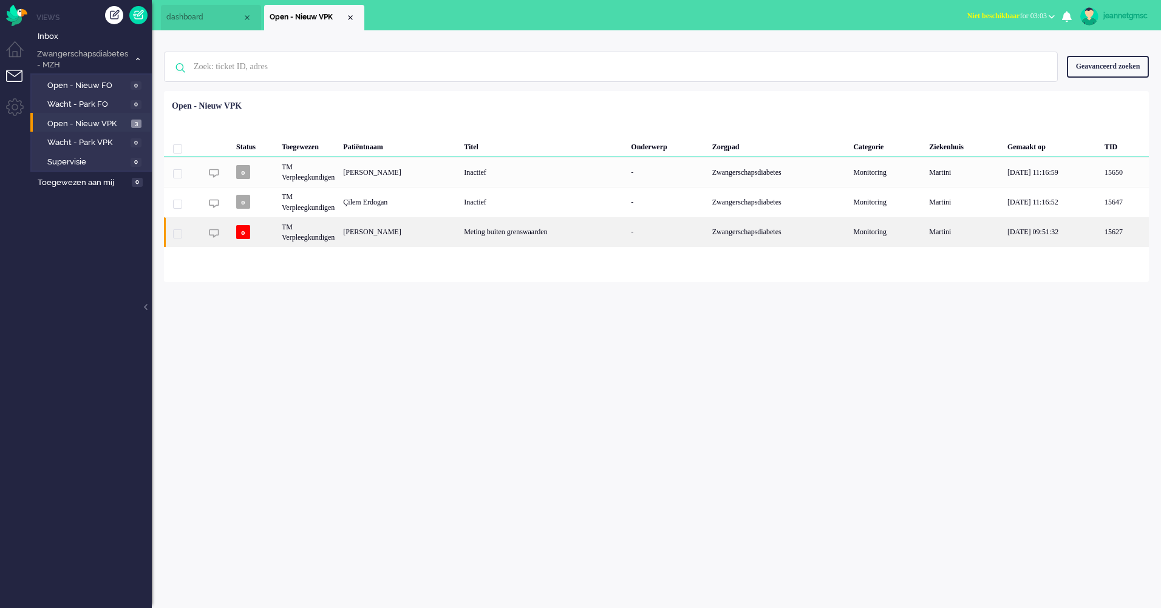
click at [430, 234] on div "[PERSON_NAME]" at bounding box center [399, 232] width 121 height 30
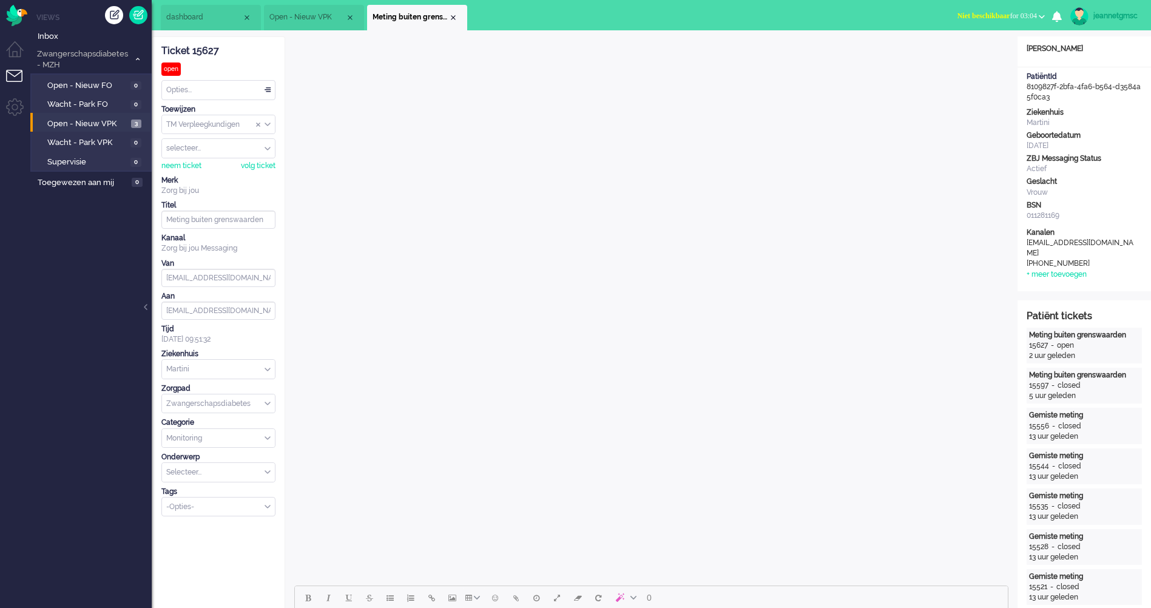
click at [457, 18] on div "Close tab" at bounding box center [454, 18] width 10 height 10
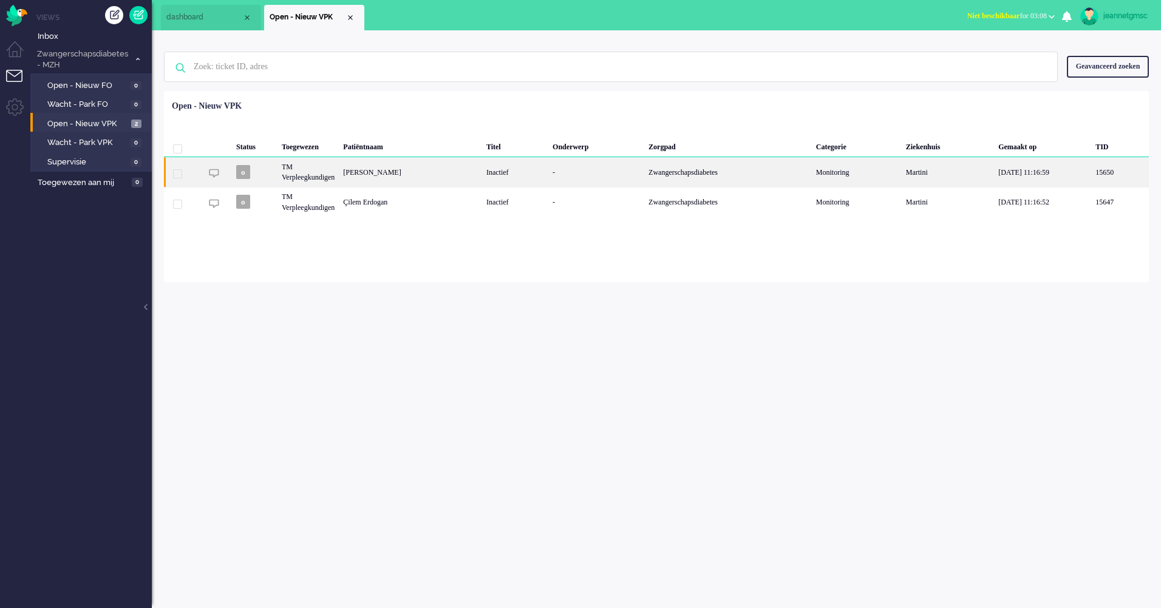
click at [504, 183] on div "Inactief" at bounding box center [515, 172] width 66 height 30
